Goal: Transaction & Acquisition: Purchase product/service

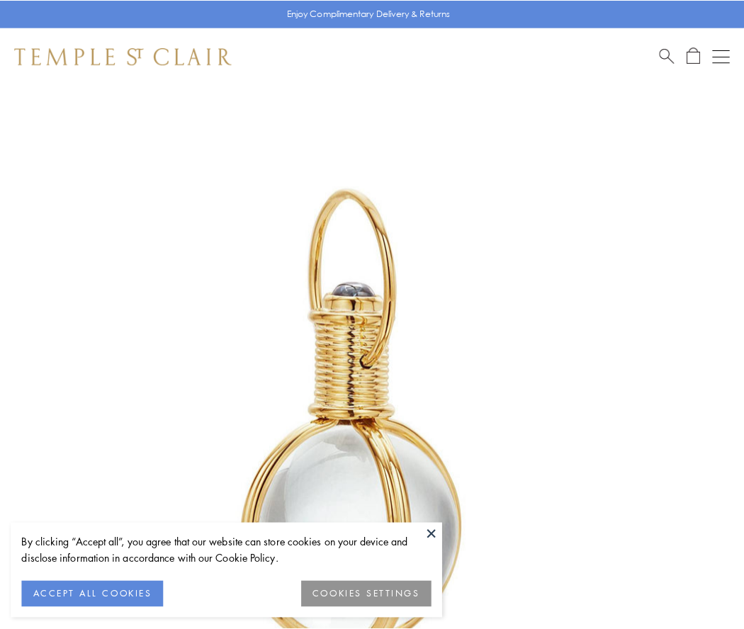
scroll to position [370, 0]
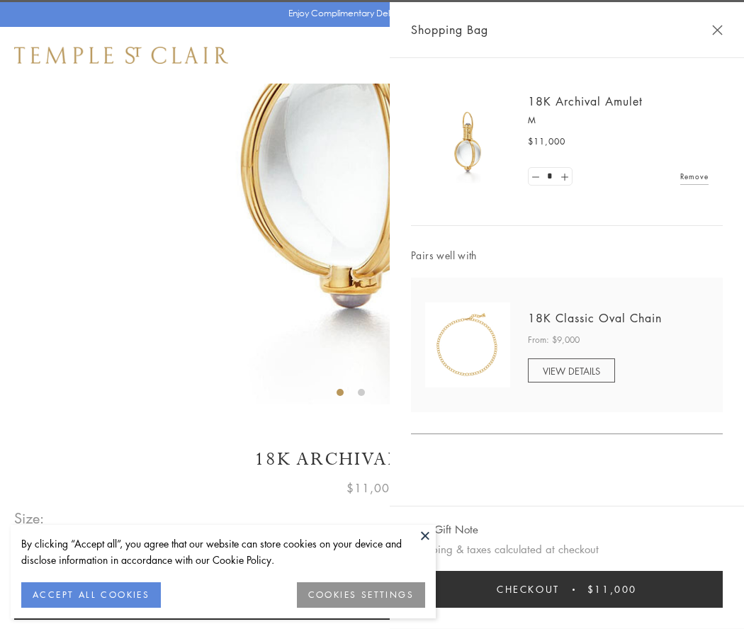
click at [567, 590] on button "Checkout $11,000" at bounding box center [567, 589] width 312 height 37
